Goal: Task Accomplishment & Management: Manage account settings

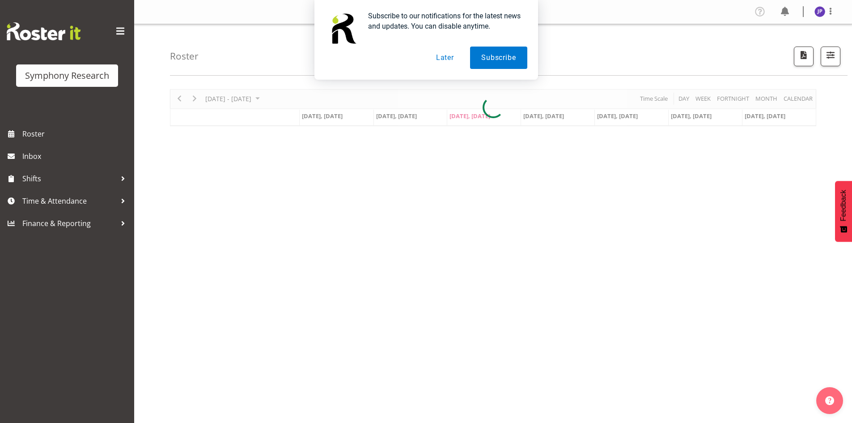
click at [444, 54] on button "Later" at bounding box center [445, 58] width 40 height 22
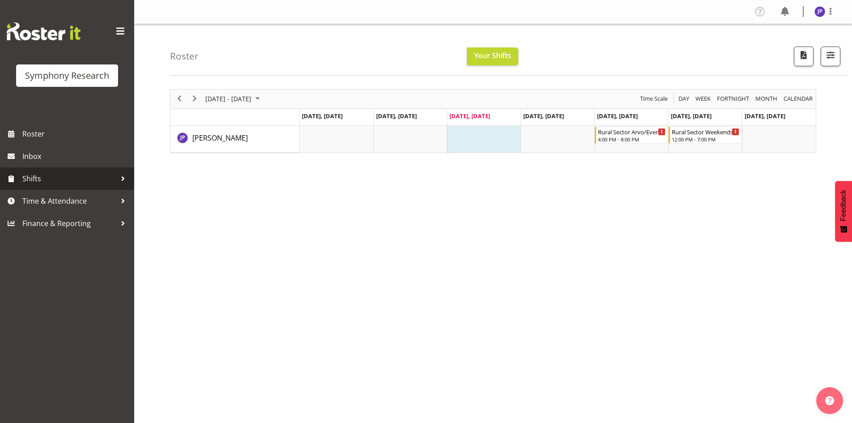
click at [124, 178] on div at bounding box center [122, 178] width 13 height 13
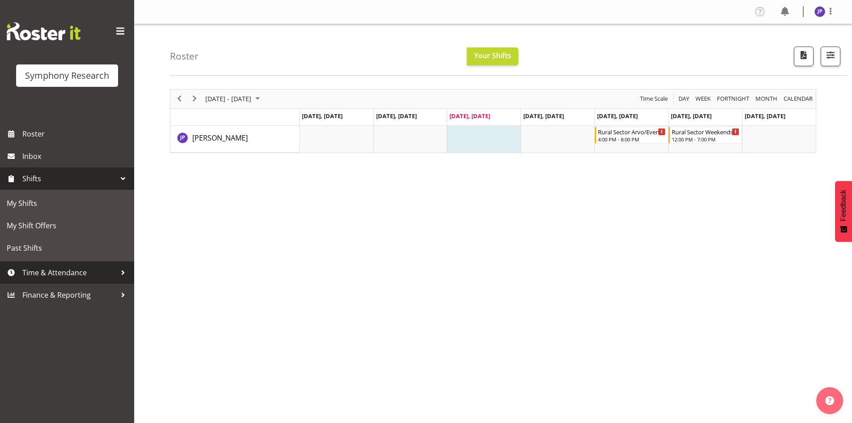
click at [122, 270] on div at bounding box center [122, 272] width 13 height 13
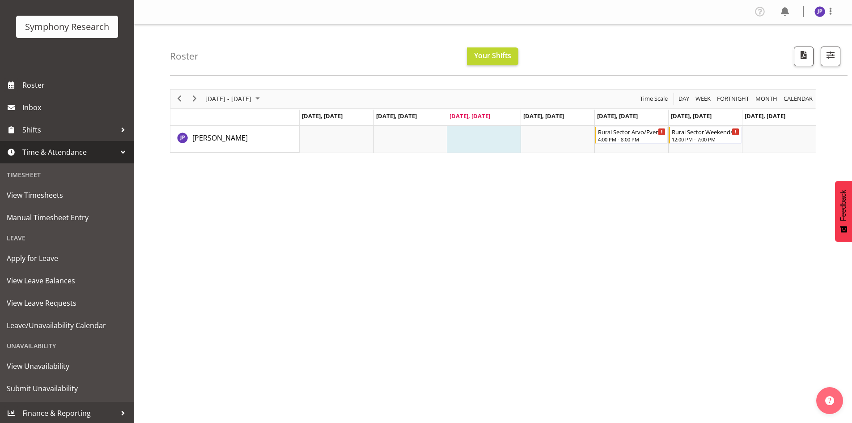
scroll to position [50, 0]
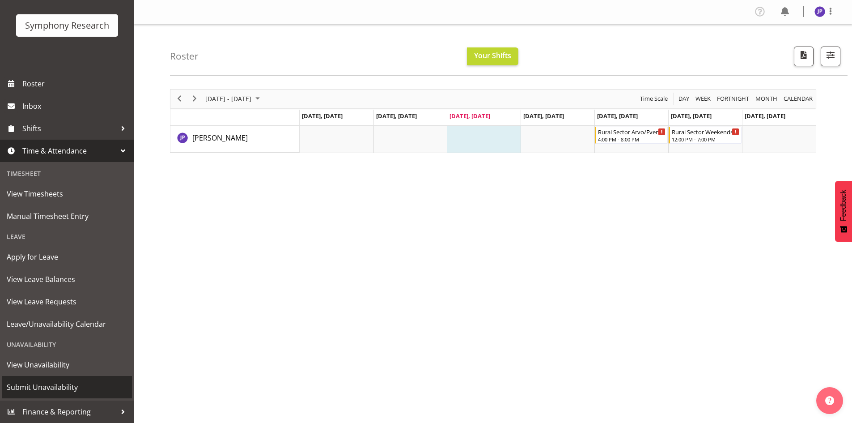
click at [59, 388] on span "Submit Unavailability" at bounding box center [67, 386] width 121 height 13
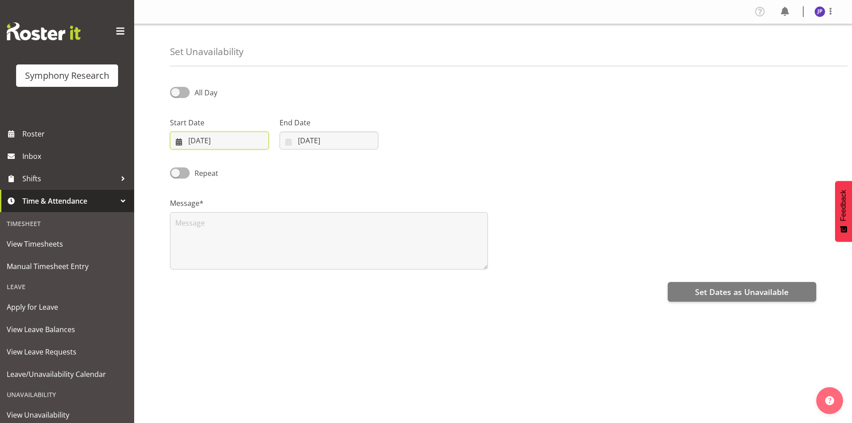
click at [224, 139] on input "17/09/2025" at bounding box center [219, 141] width 99 height 18
click at [238, 166] on select "January February March April May June July August September October November De…" at bounding box center [225, 166] width 51 height 18
select select "9"
click at [200, 157] on select "January February March April May June July August September October November De…" at bounding box center [225, 166] width 51 height 18
click at [242, 261] on span "22" at bounding box center [241, 263] width 7 height 9
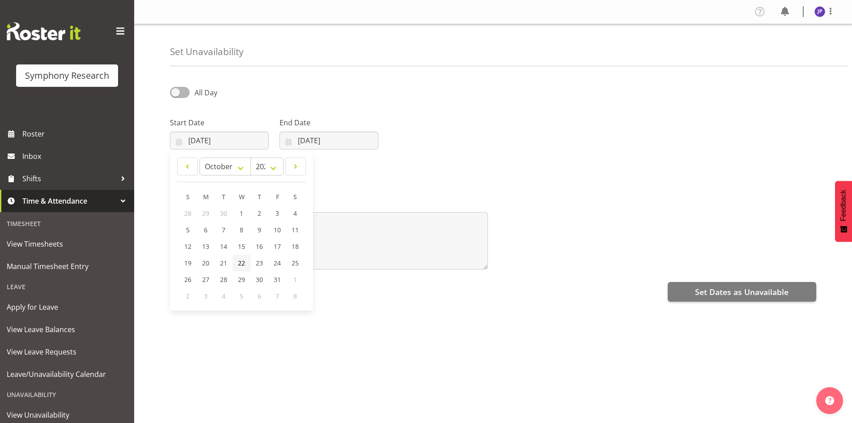
type input "22/10/2025"
click at [305, 140] on input "17/09/2025" at bounding box center [329, 141] width 99 height 18
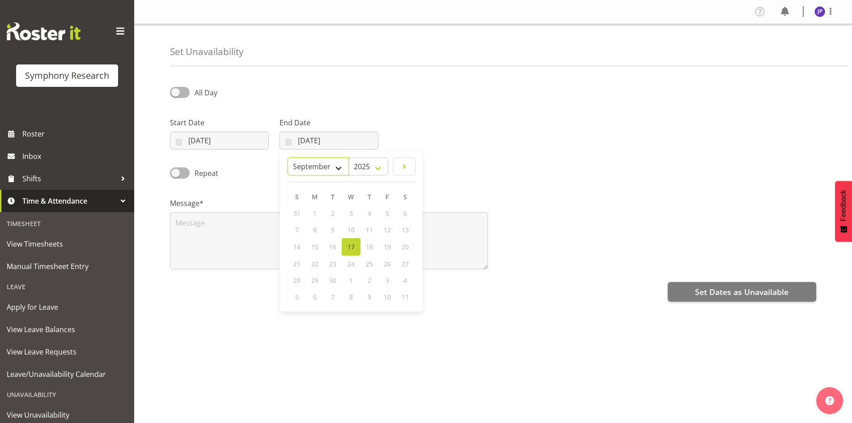
click at [338, 168] on select "January February March April May June July August September October November De…" at bounding box center [318, 166] width 61 height 18
select select "9"
click at [288, 157] on select "January February March April May June July August September October November De…" at bounding box center [318, 166] width 61 height 18
click at [353, 282] on span "29" at bounding box center [351, 279] width 7 height 9
type input "29/10/2025"
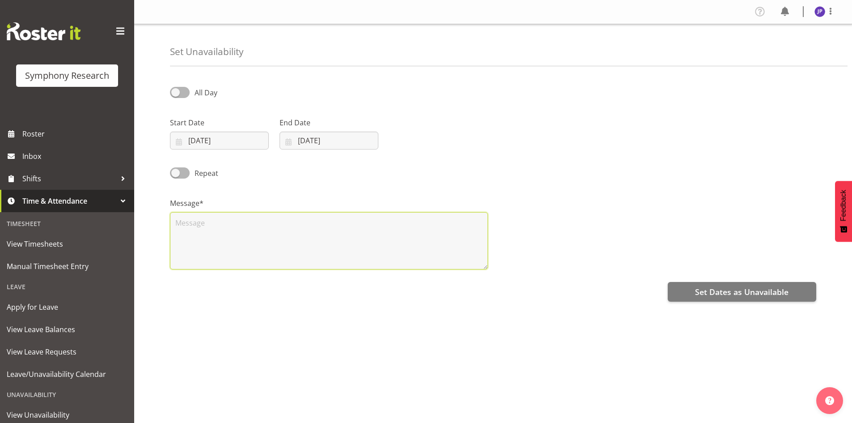
drag, startPoint x: 178, startPoint y: 226, endPoint x: 185, endPoint y: 230, distance: 8.2
click at [179, 226] on textarea at bounding box center [329, 240] width 318 height 57
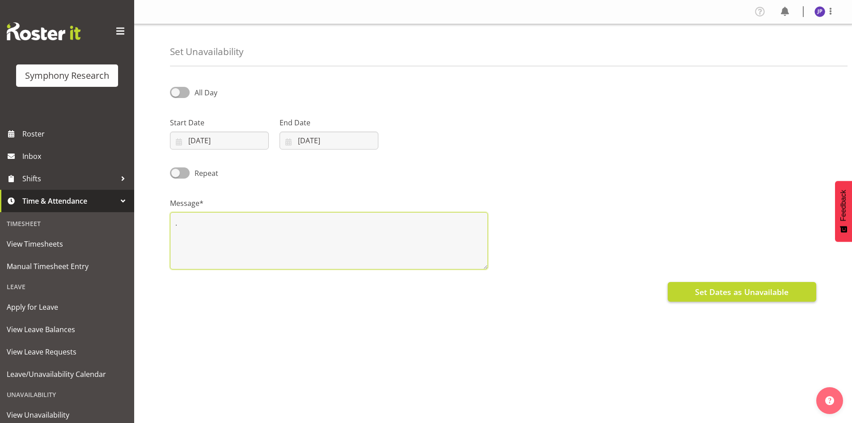
type textarea "."
click at [743, 295] on span "Set Dates as Unavailable" at bounding box center [742, 292] width 94 height 12
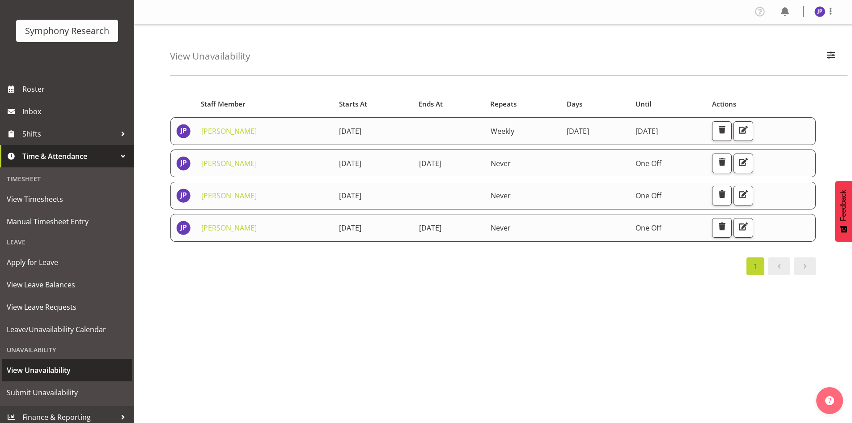
scroll to position [50, 0]
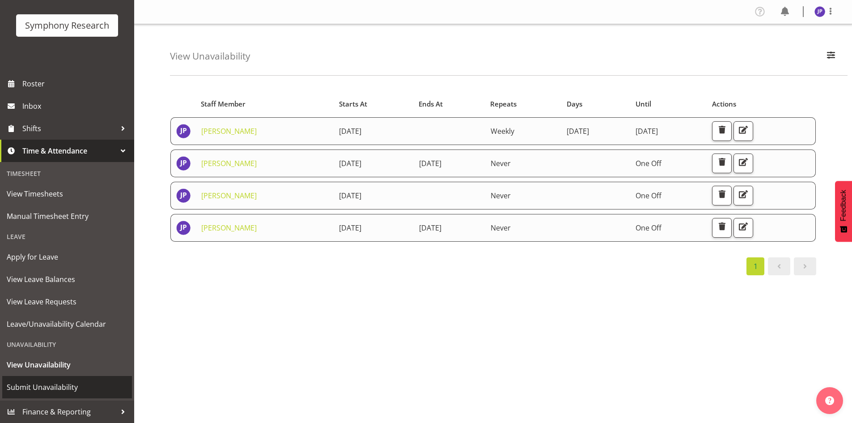
click at [66, 383] on span "Submit Unavailability" at bounding box center [67, 386] width 121 height 13
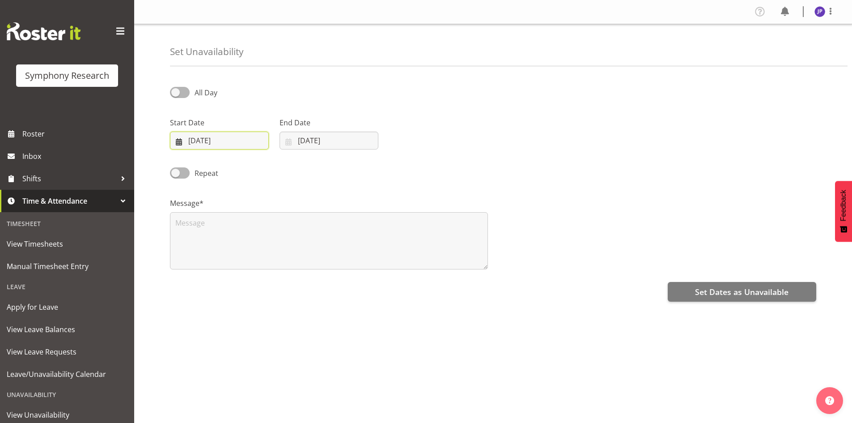
click at [195, 140] on input "17/09/2025" at bounding box center [219, 141] width 99 height 18
click at [275, 266] on span "26" at bounding box center [277, 263] width 7 height 9
type input "26/09/2025"
click at [327, 136] on input "17/09/2025" at bounding box center [329, 141] width 99 height 18
click at [298, 280] on span "28" at bounding box center [296, 280] width 7 height 9
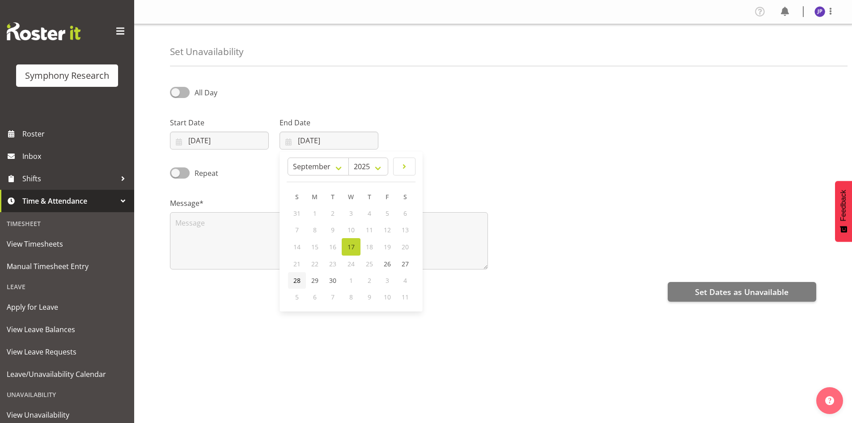
type input "28/09/2025"
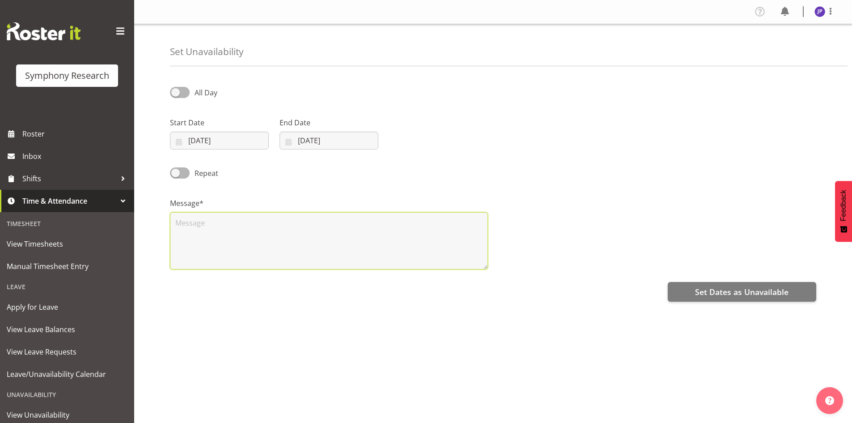
click at [176, 221] on textarea at bounding box center [329, 240] width 318 height 57
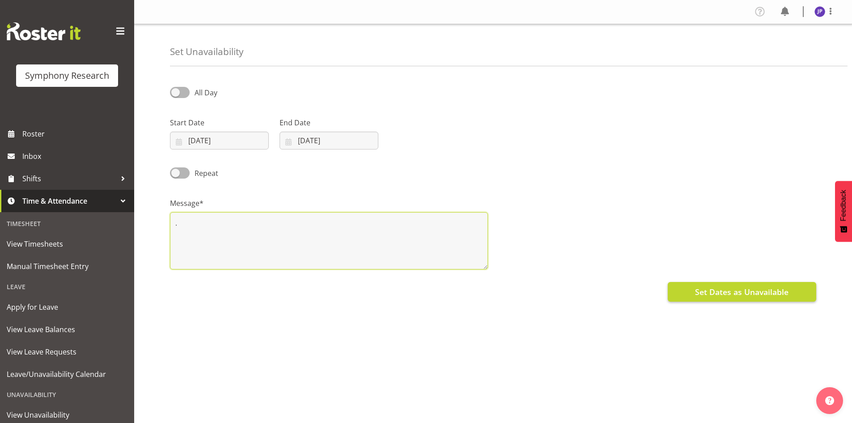
type textarea "."
click at [754, 291] on span "Set Dates as Unavailable" at bounding box center [742, 292] width 94 height 12
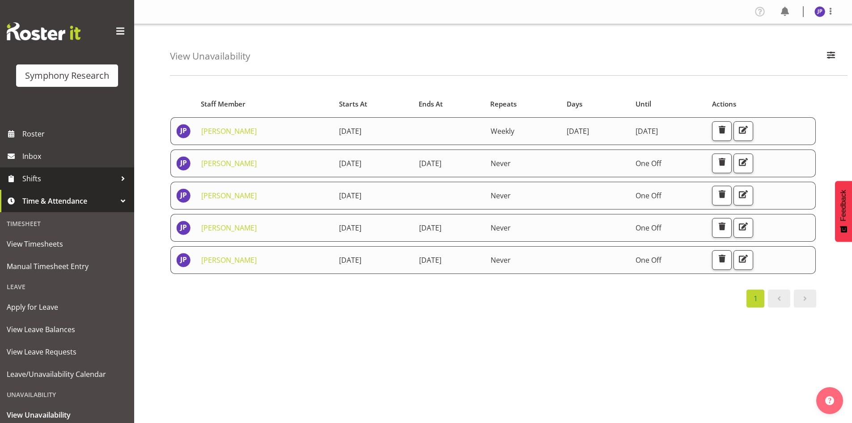
click at [65, 179] on span "Shifts" at bounding box center [69, 178] width 94 height 13
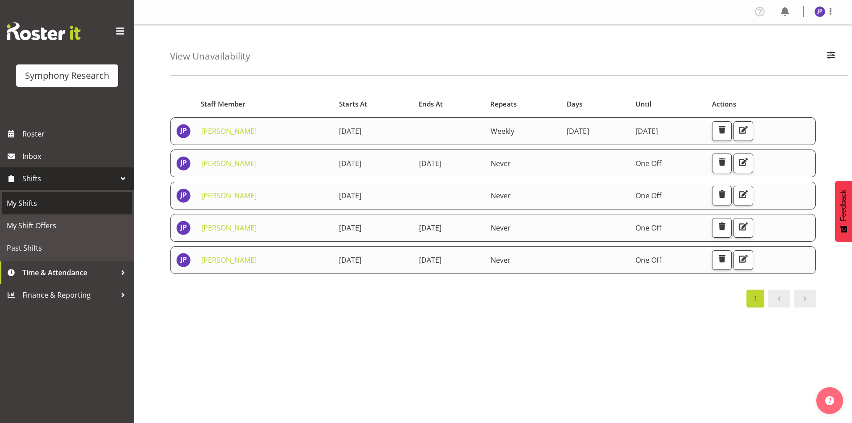
click at [55, 201] on span "My Shifts" at bounding box center [67, 202] width 121 height 13
